Goal: Entertainment & Leisure: Consume media (video, audio)

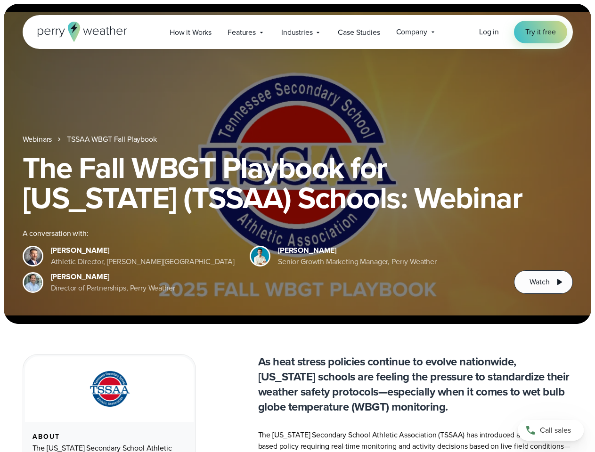
click at [297, 226] on div "The Fall WBGT Playbook for [US_STATE] (TSSAA) Schools: Webinar A conversation w…" at bounding box center [298, 223] width 550 height 141
click at [297, 32] on span "Industries" at bounding box center [296, 32] width 31 height 11
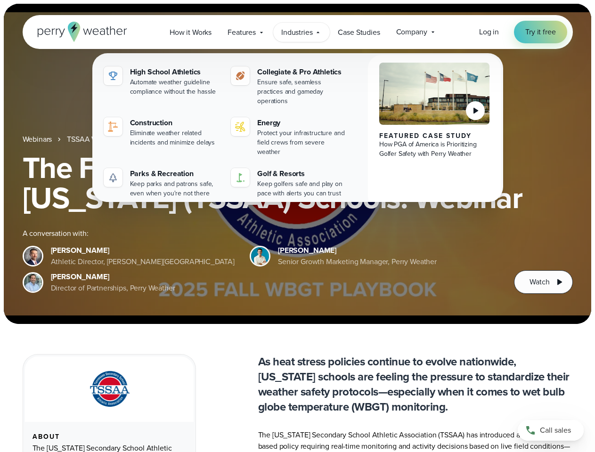
click at [297, 164] on h1 "The Fall WBGT Playbook for [US_STATE] (TSSAA) Schools: Webinar" at bounding box center [298, 183] width 550 height 60
click at [113, 139] on link "TSSAA WBGT Fall Playbook" at bounding box center [112, 139] width 90 height 11
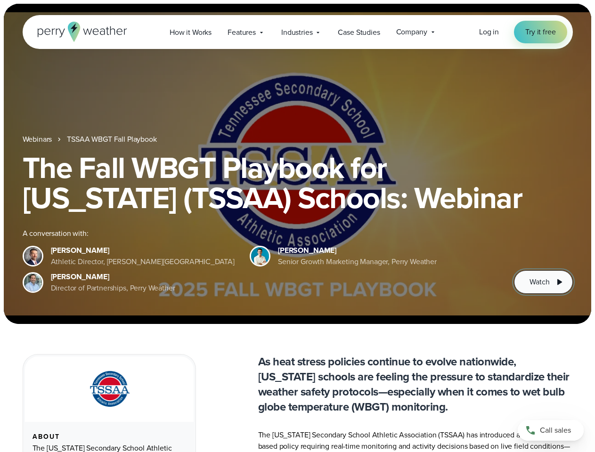
click at [543, 282] on span "Watch" at bounding box center [540, 282] width 20 height 11
